Goal: Information Seeking & Learning: Find specific fact

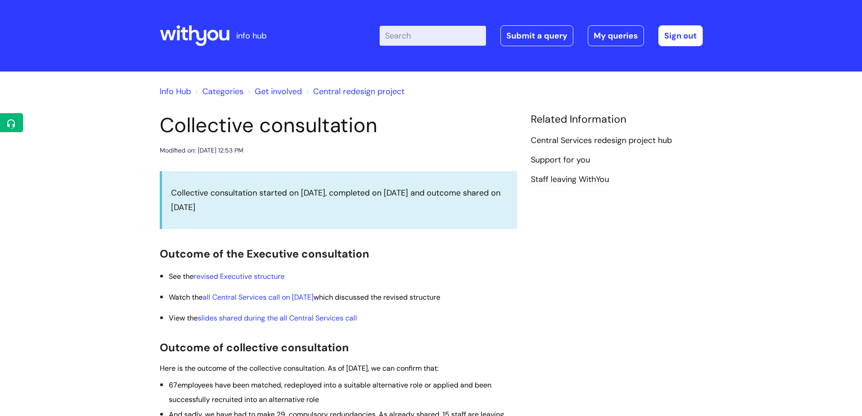
click at [418, 37] on input "Enter your search term here..." at bounding box center [432, 36] width 106 height 20
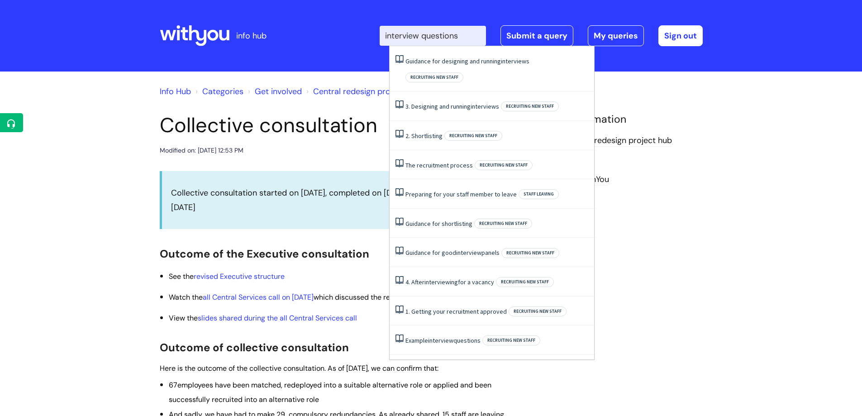
type input "interview questions"
click button "Search" at bounding box center [0, 0] width 0 height 0
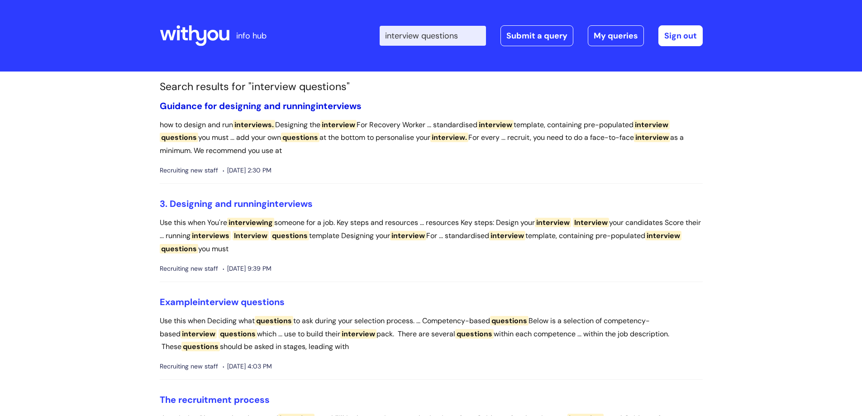
click at [322, 108] on span "interviews" at bounding box center [339, 106] width 46 height 12
click at [225, 302] on span "interview" at bounding box center [218, 302] width 41 height 12
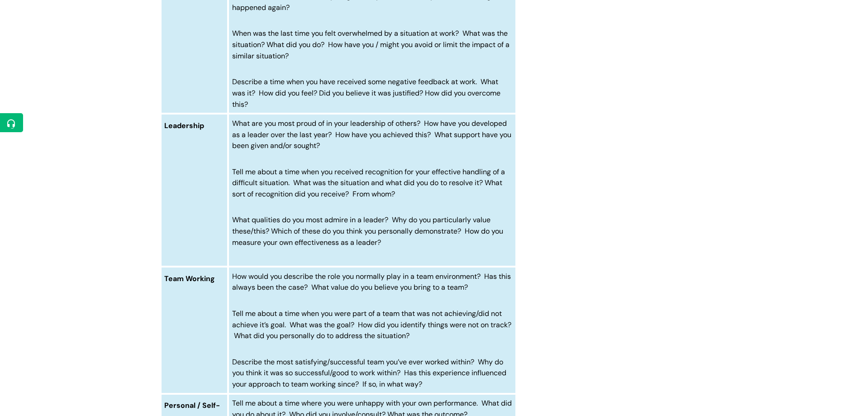
scroll to position [678, 0]
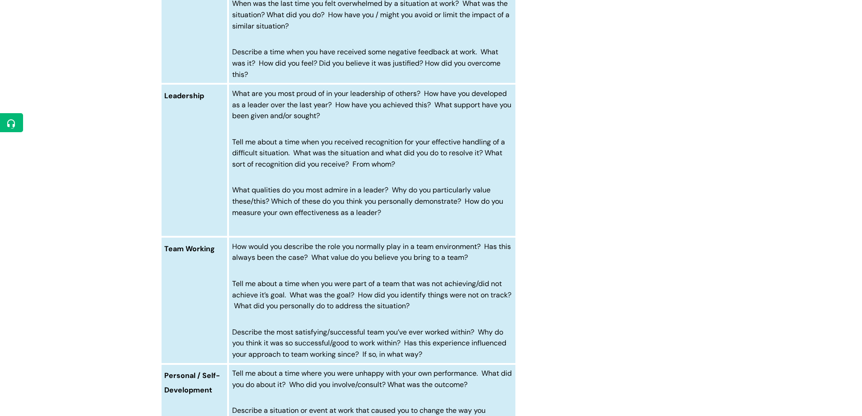
drag, startPoint x: 431, startPoint y: 353, endPoint x: 234, endPoint y: 332, distance: 197.9
click at [234, 332] on p "Describe the most satisfying/successful team you’ve ever worked within? Why do …" at bounding box center [372, 342] width 280 height 33
copy span "Describe the most satisfying/successful team you’ve ever worked within? Why do …"
